Goal: Find specific page/section

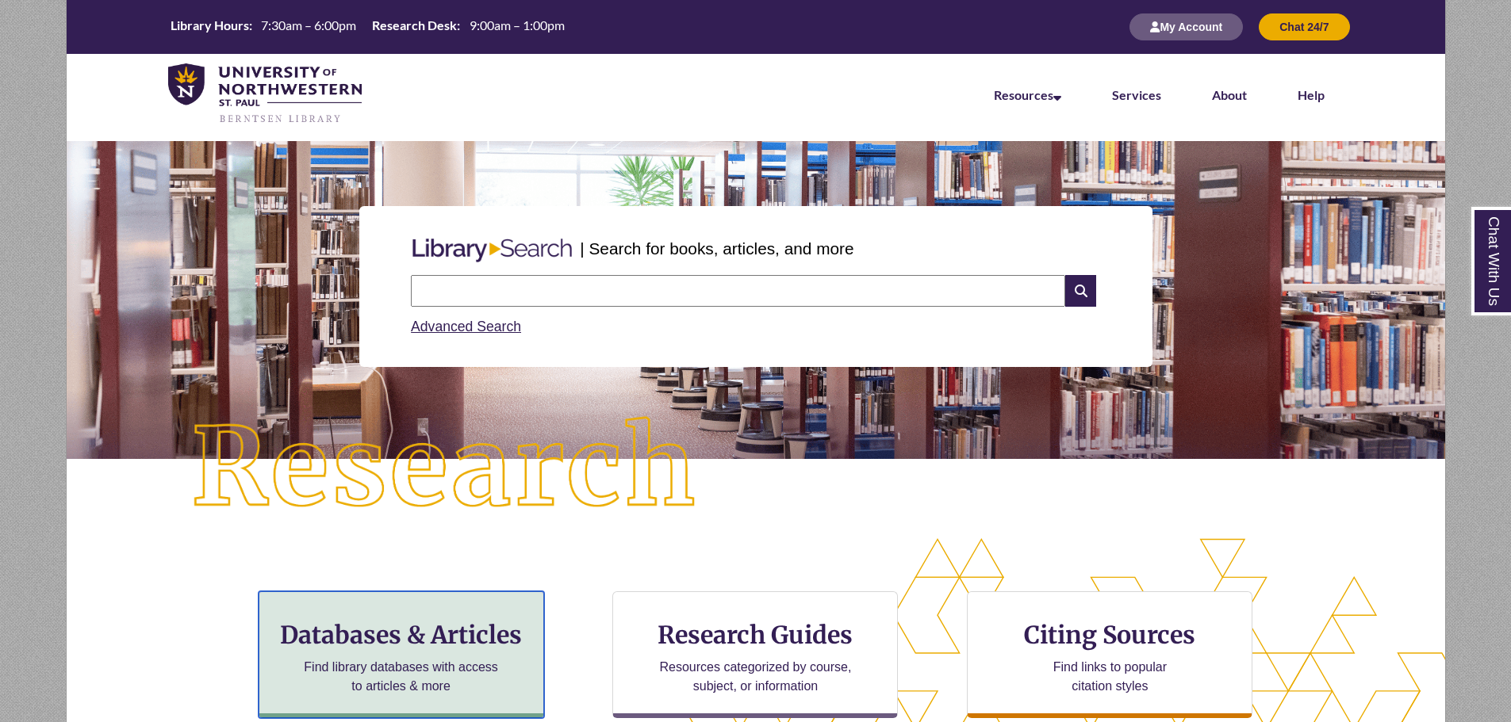
click at [439, 649] on h3 "Databases & Articles" at bounding box center [401, 635] width 259 height 30
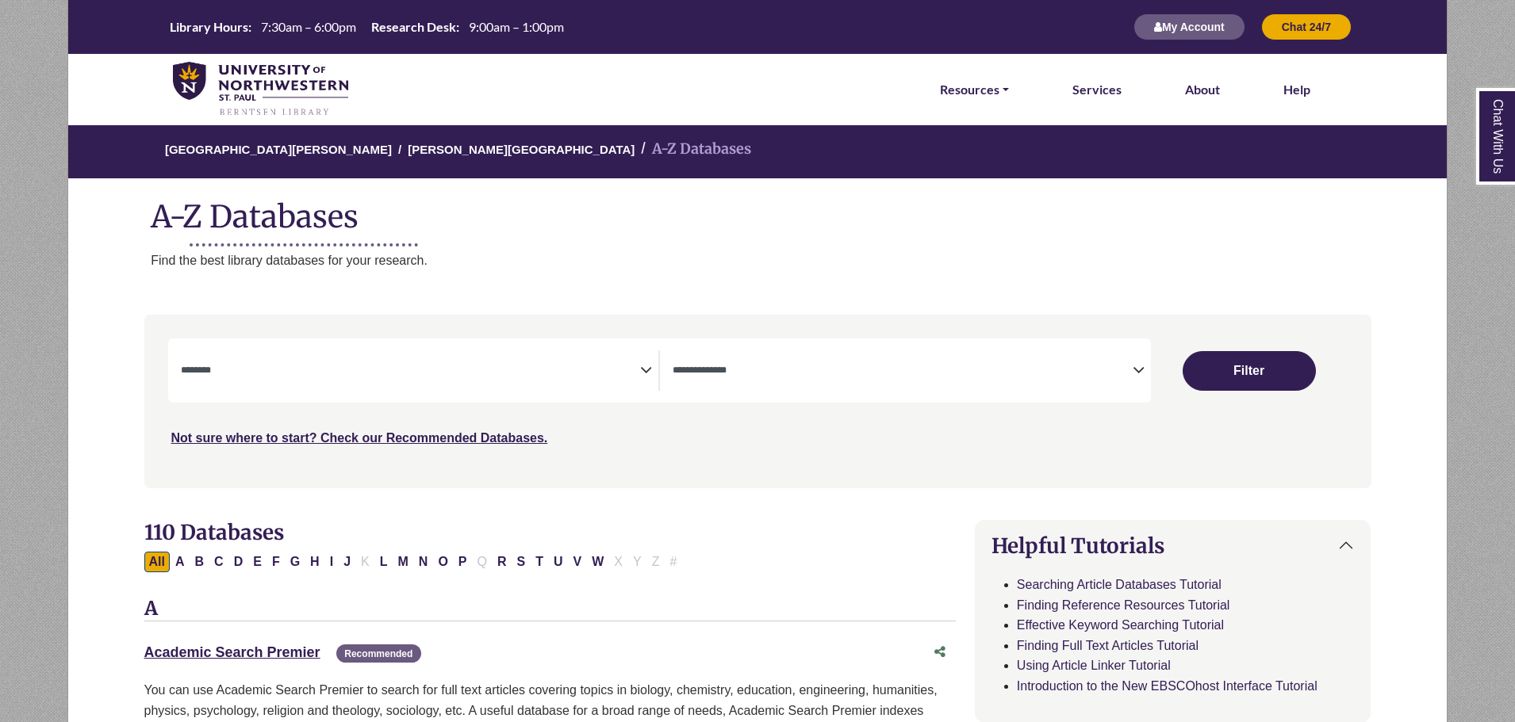
select select "Database Subject Filter"
select select "Database Types Filter"
click at [220, 563] on button "C" at bounding box center [218, 562] width 19 height 21
select select "Database Subject Filter"
select select "Database Types Filter"
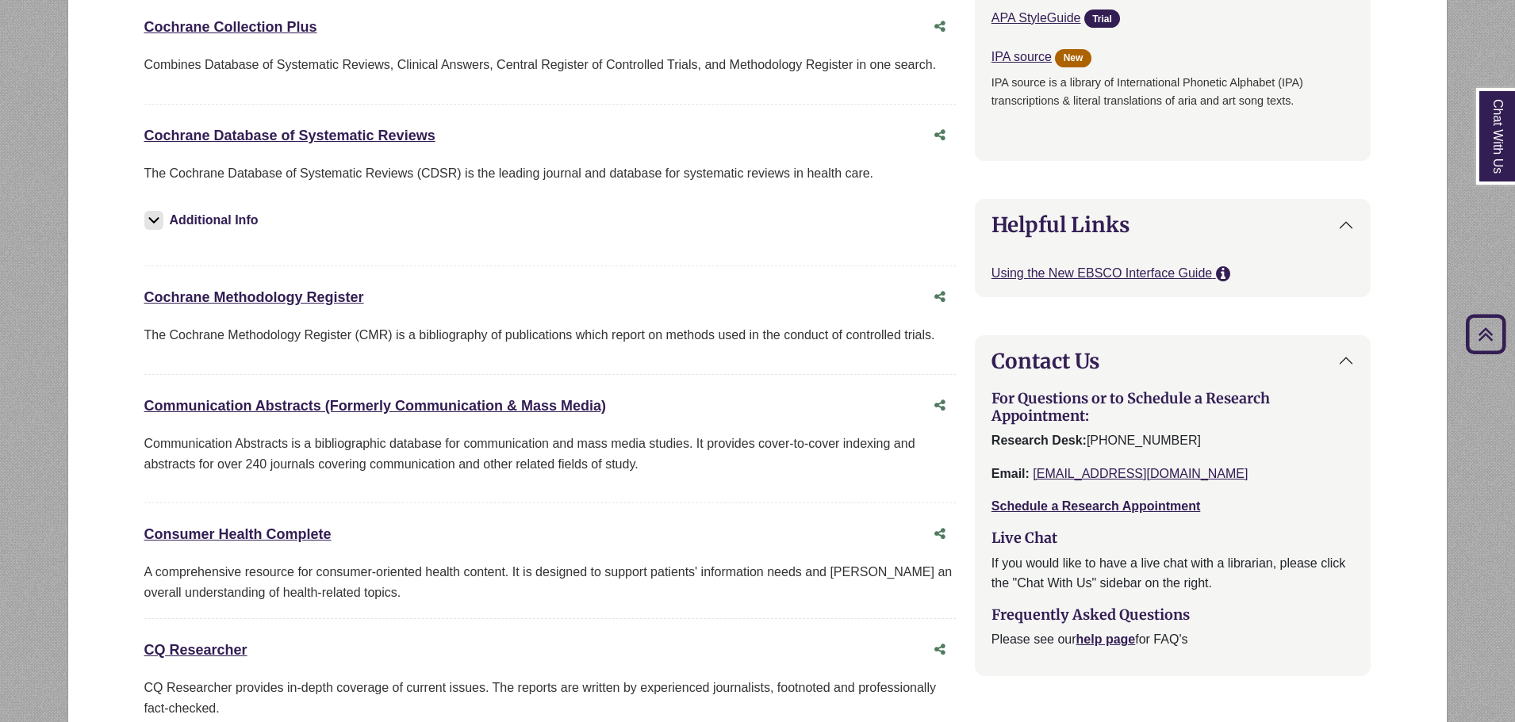
scroll to position [1507, 0]
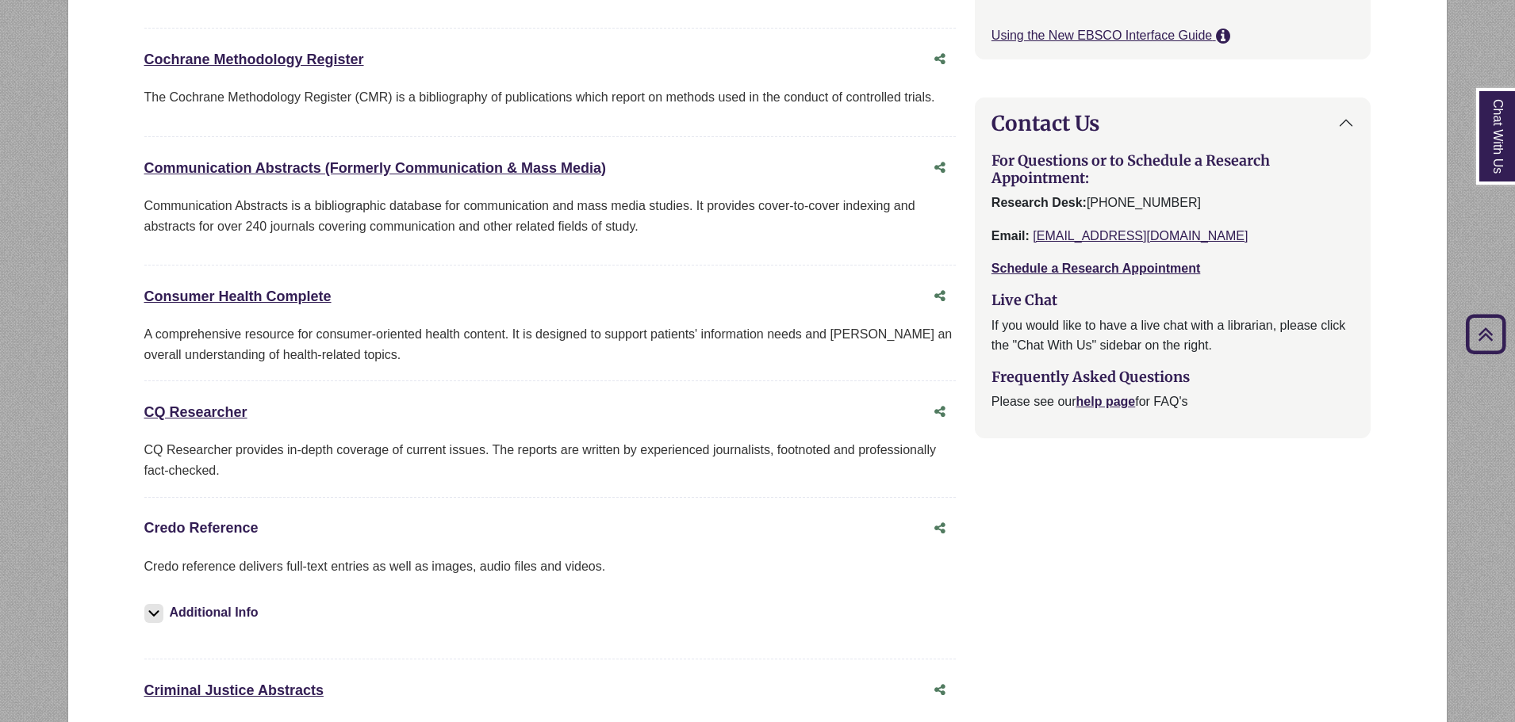
click at [232, 531] on link "Credo Reference This link opens in a new window" at bounding box center [201, 528] width 114 height 16
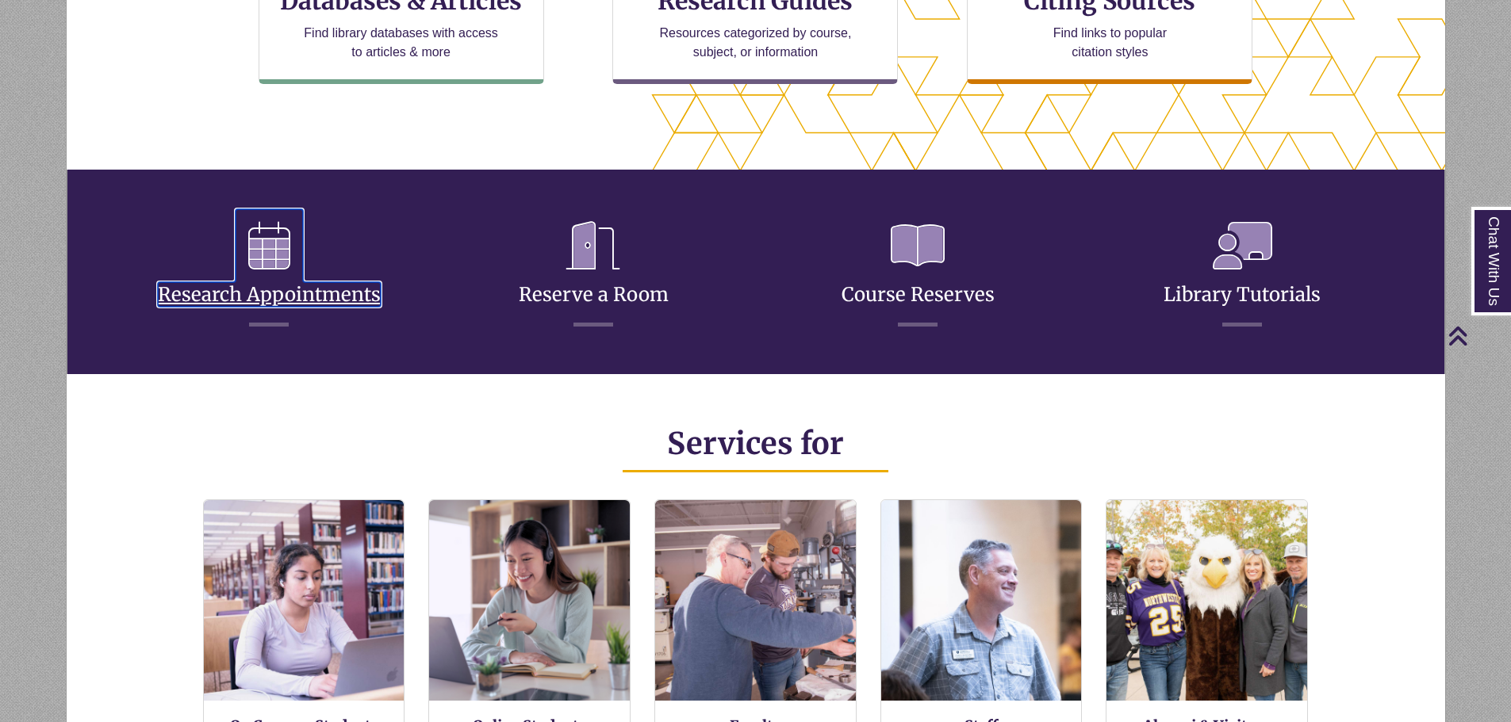
click at [318, 304] on link "Research Appointments" at bounding box center [269, 275] width 223 height 63
